Goal: Information Seeking & Learning: Find specific fact

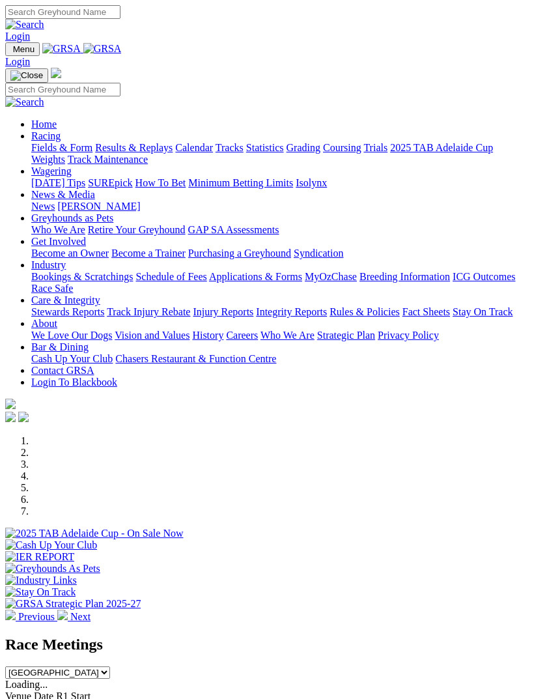
click at [10, 52] on img "Toggle navigation" at bounding box center [10, 52] width 0 height 0
click at [61, 141] on link "Racing" at bounding box center [45, 135] width 29 height 11
click at [99, 153] on link "Results & Replays" at bounding box center [134, 147] width 78 height 11
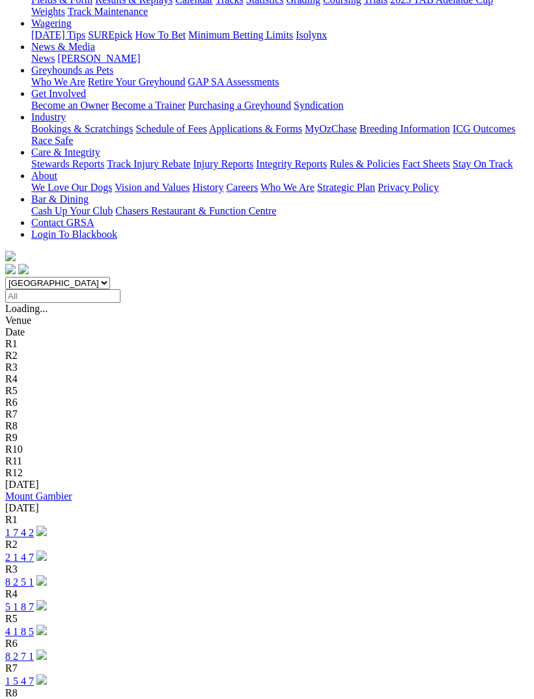
scroll to position [168, 0]
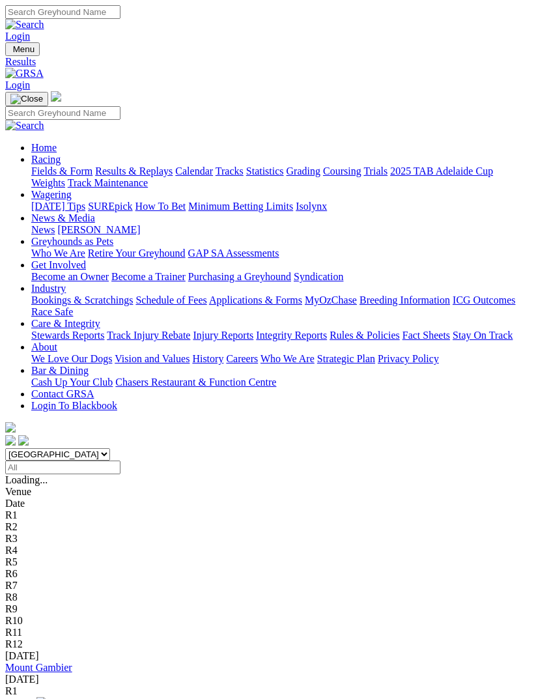
scroll to position [210, 0]
